Goal: Task Accomplishment & Management: Complete application form

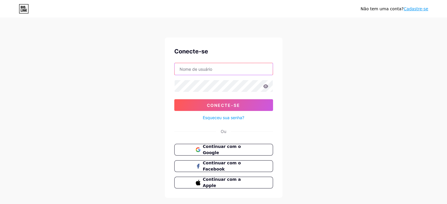
click at [225, 68] on input "text" at bounding box center [224, 69] width 98 height 12
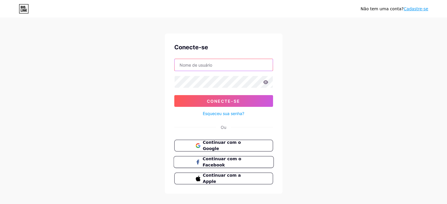
scroll to position [12, 0]
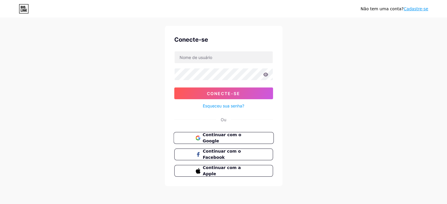
click at [242, 141] on button "Continuar com o Google" at bounding box center [224, 138] width 100 height 12
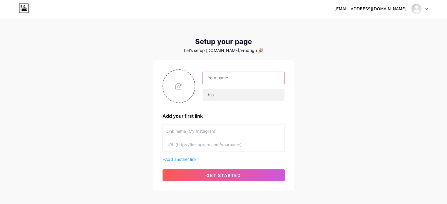
click at [248, 79] on input "text" at bounding box center [244, 78] width 82 height 12
type input "l"
drag, startPoint x: 216, startPoint y: 76, endPoint x: 201, endPoint y: 73, distance: 15.3
click at [202, 73] on div "Vitória" at bounding box center [239, 86] width 89 height 29
type input "lojasproducon"
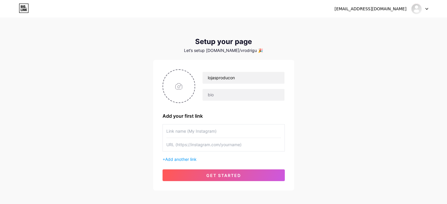
click at [227, 128] on input "text" at bounding box center [224, 131] width 115 height 13
type input "lojasproducon"
